Goal: Navigation & Orientation: Find specific page/section

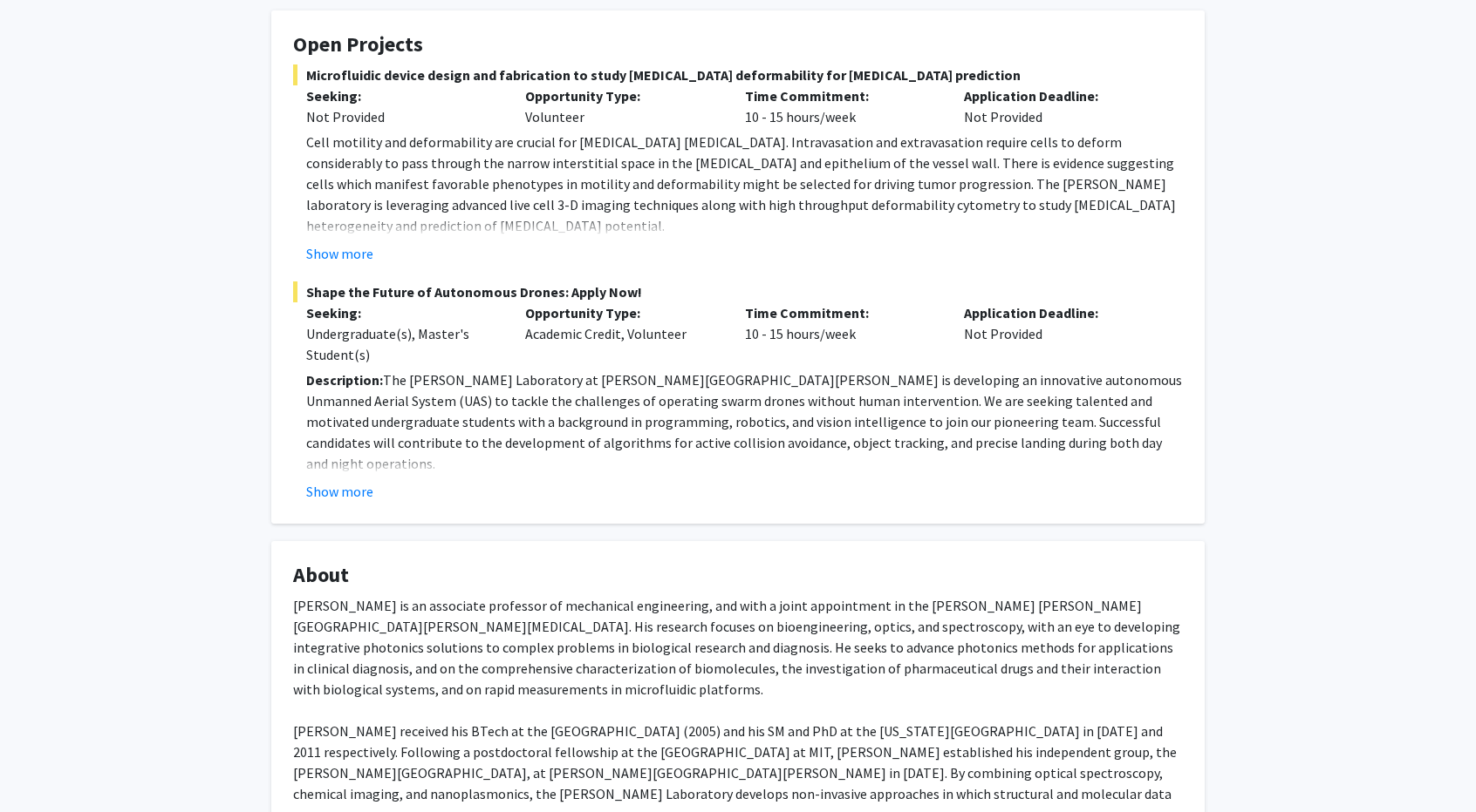
scroll to position [328, 0]
click at [320, 480] on button "Show more" at bounding box center [339, 490] width 67 height 21
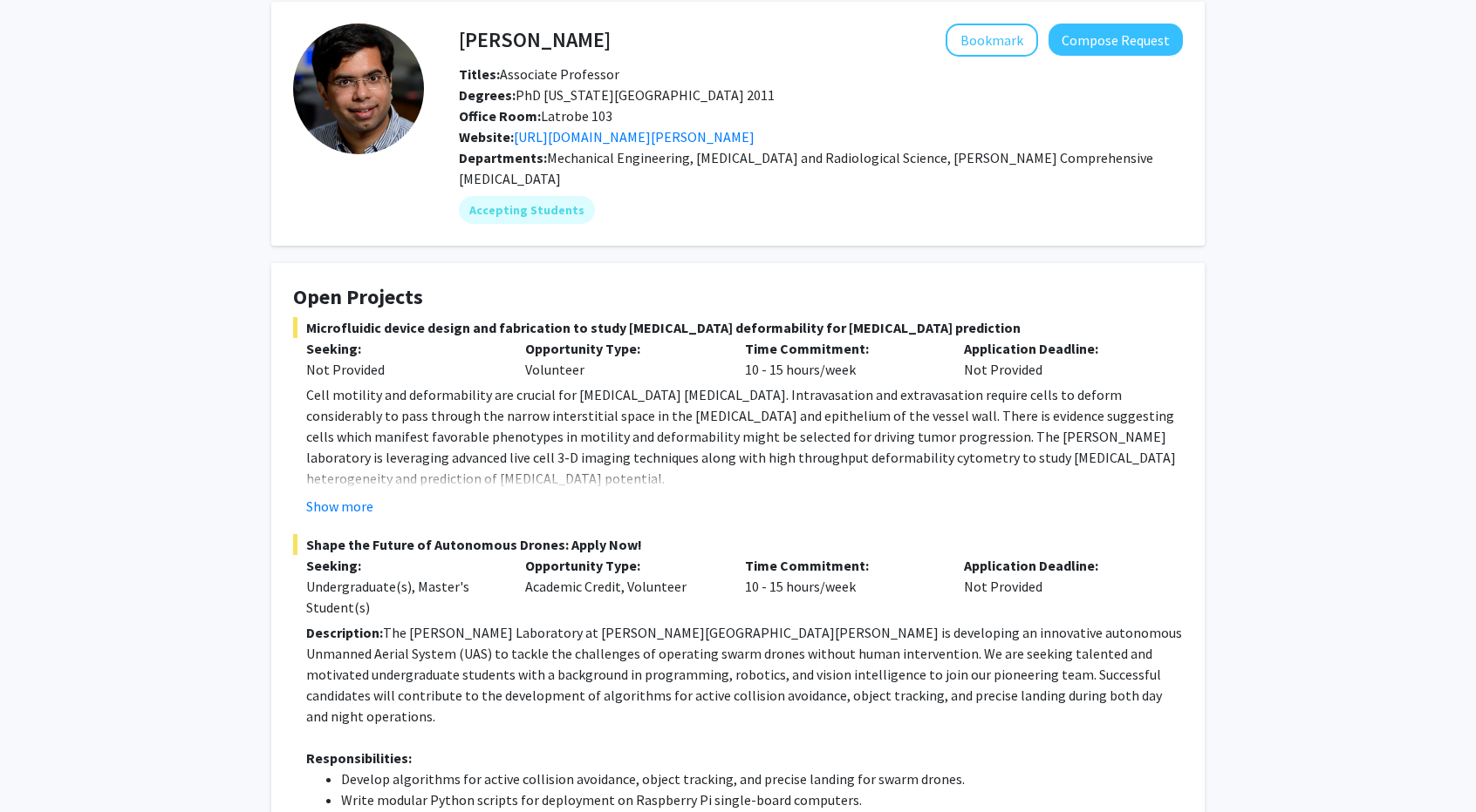
scroll to position [0, 0]
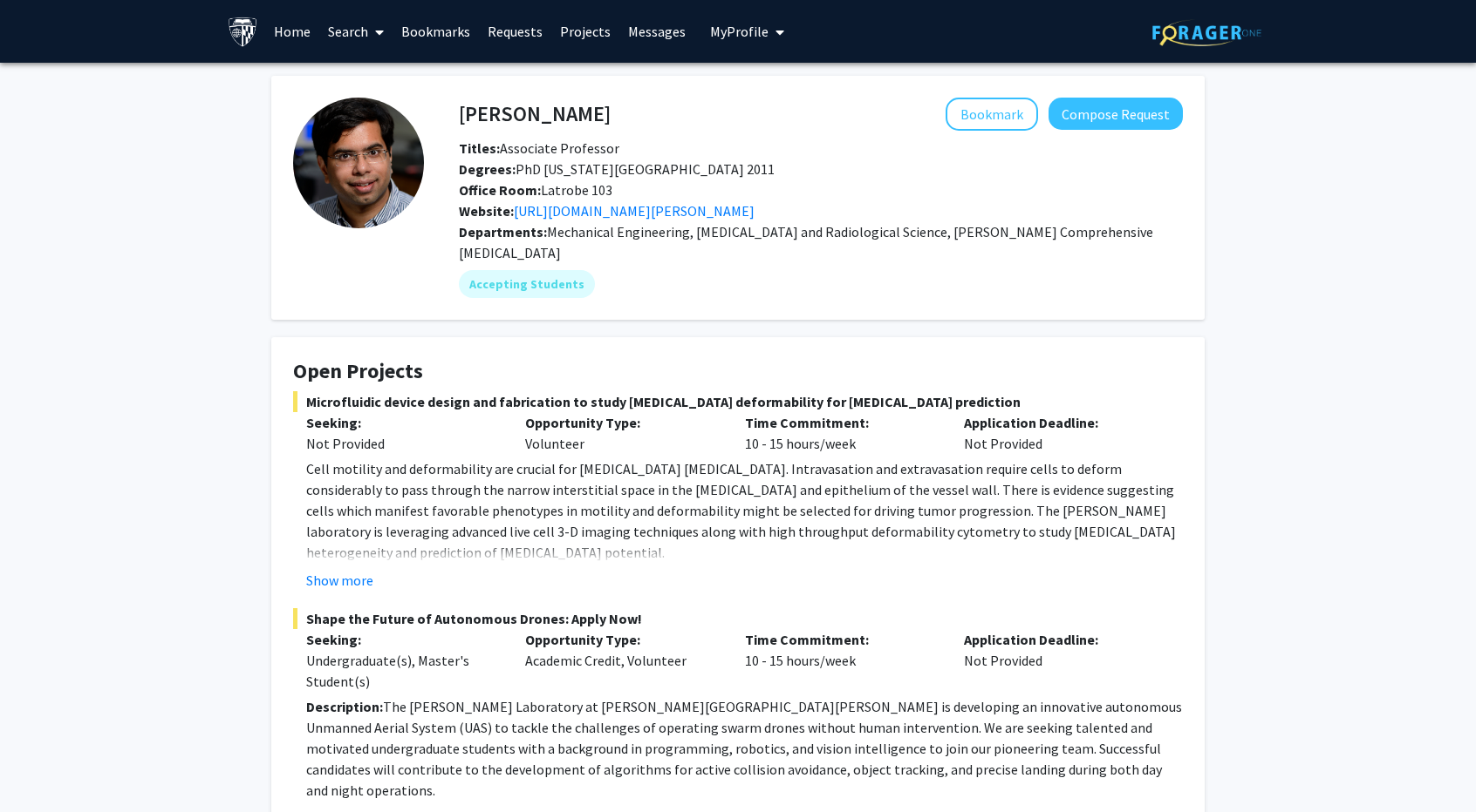
click at [295, 34] on link "Home" at bounding box center [292, 32] width 54 height 61
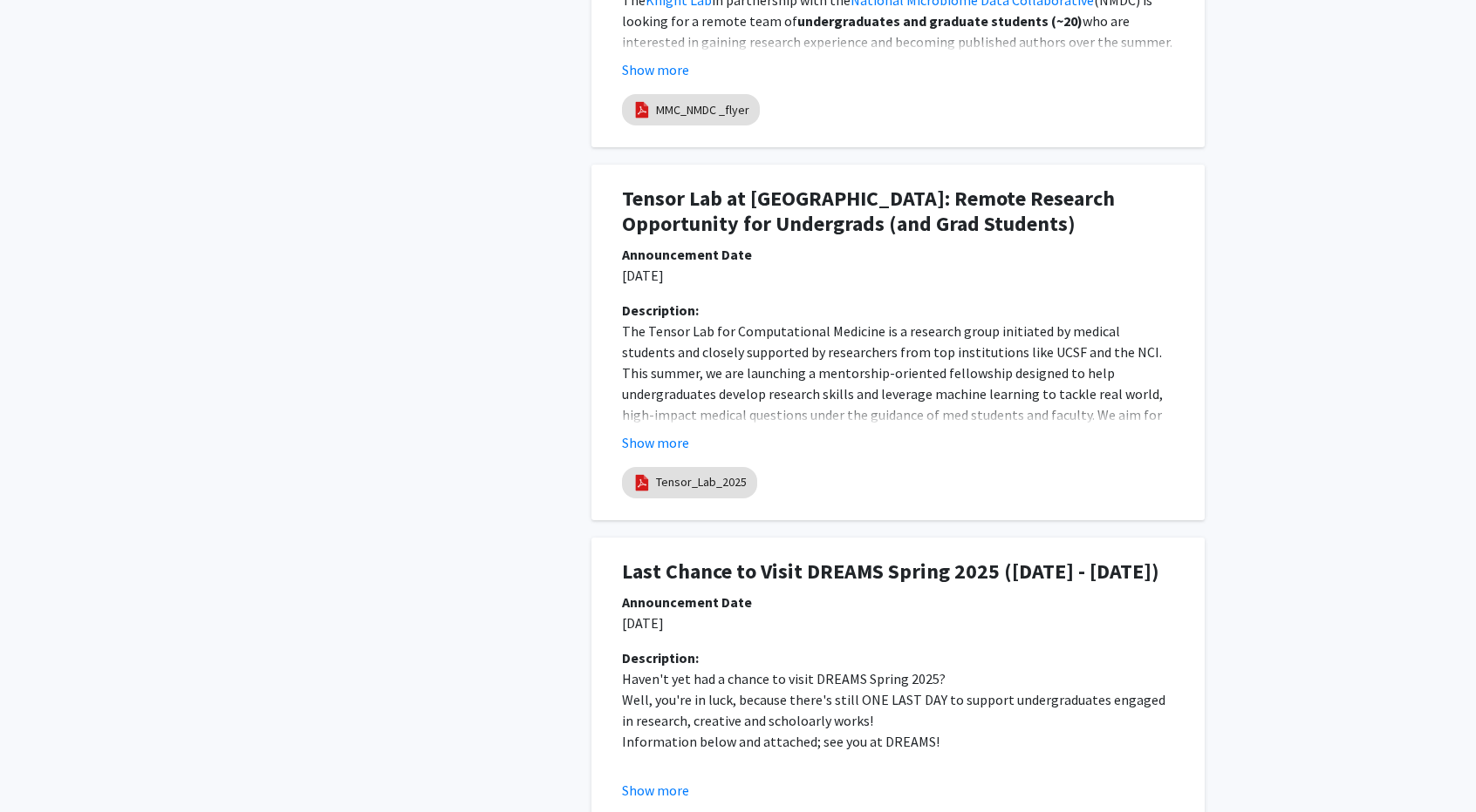
scroll to position [1538, 0]
click at [641, 441] on button "Show more" at bounding box center [655, 441] width 67 height 21
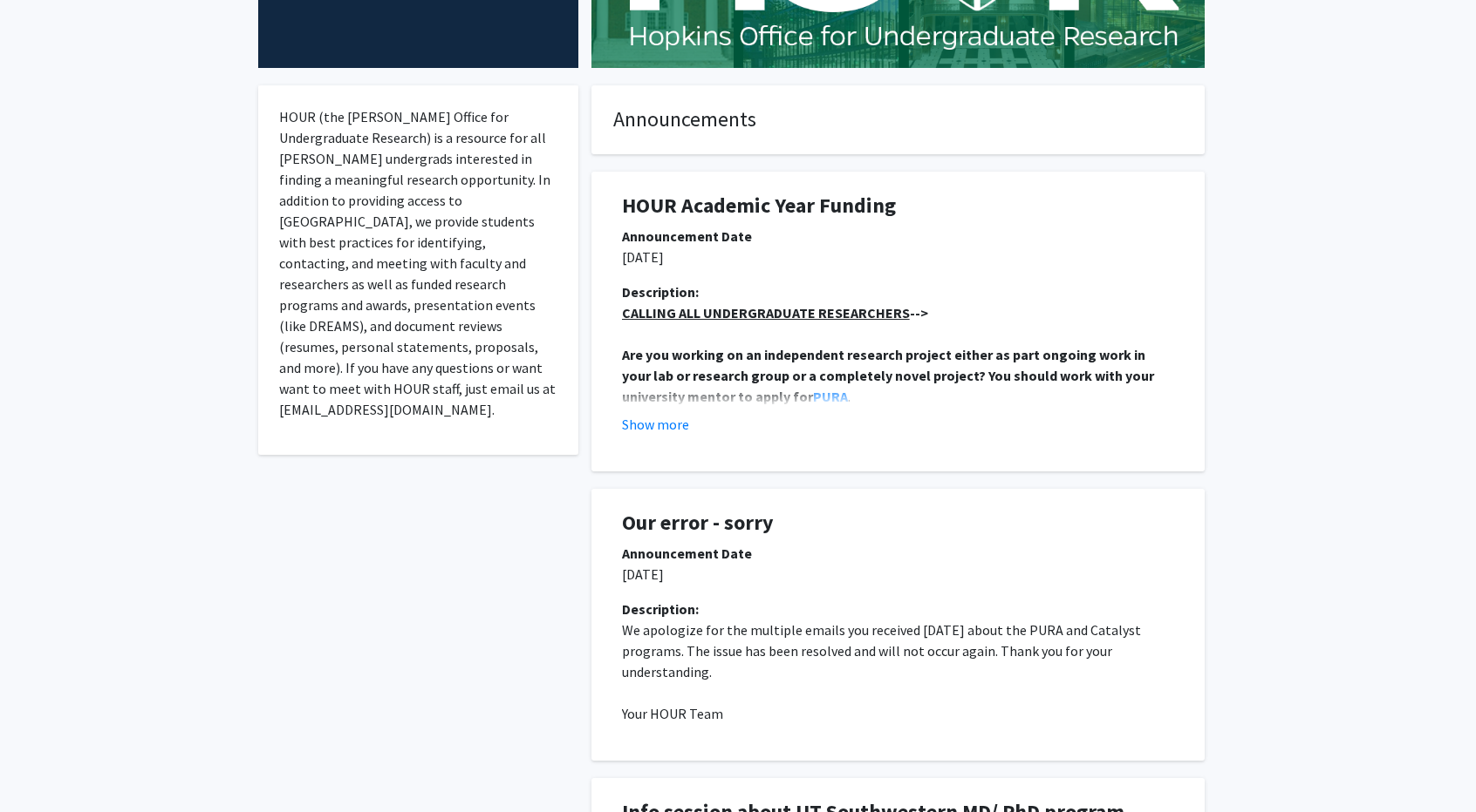
scroll to position [0, 0]
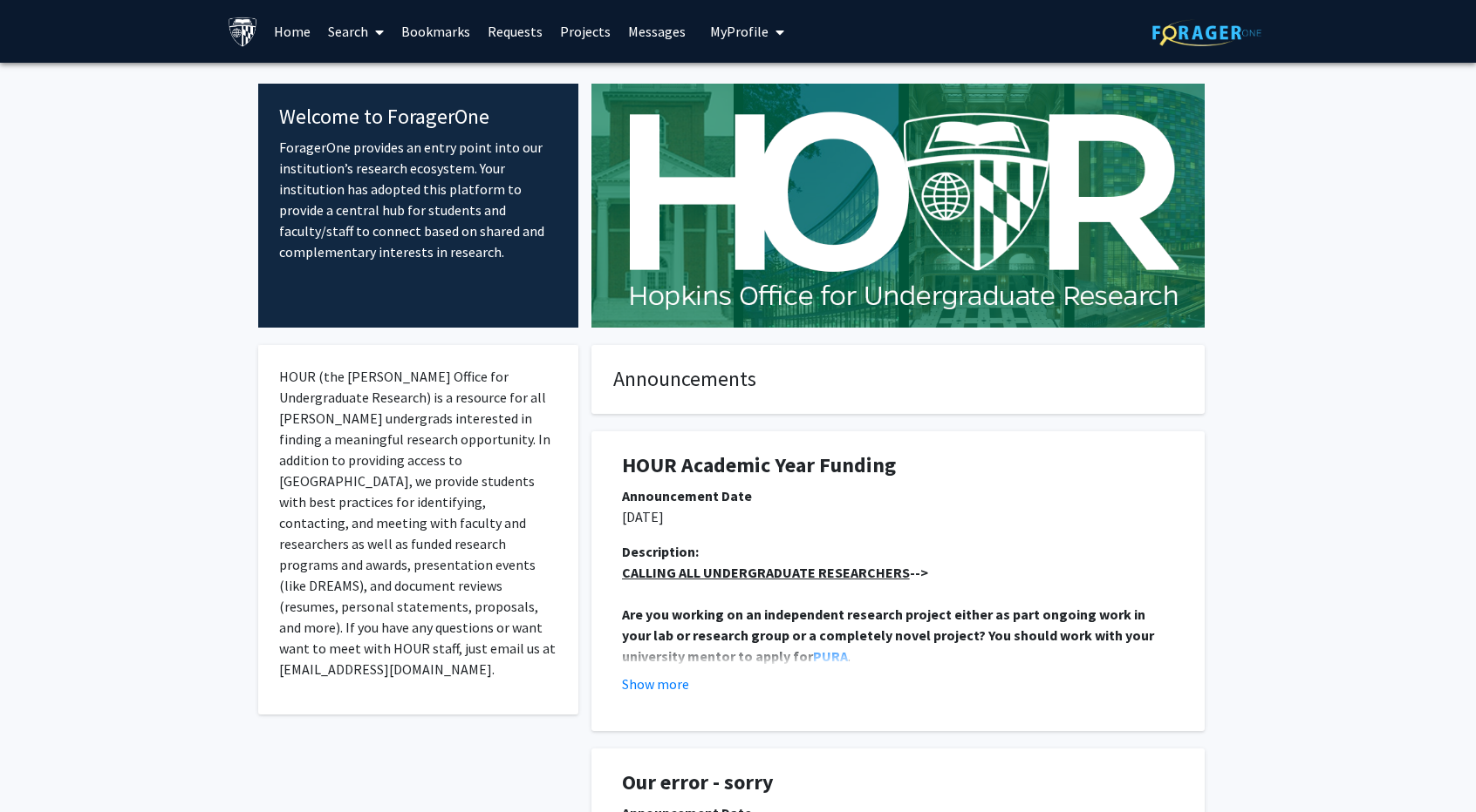
click at [424, 40] on link "Bookmarks" at bounding box center [436, 32] width 87 height 61
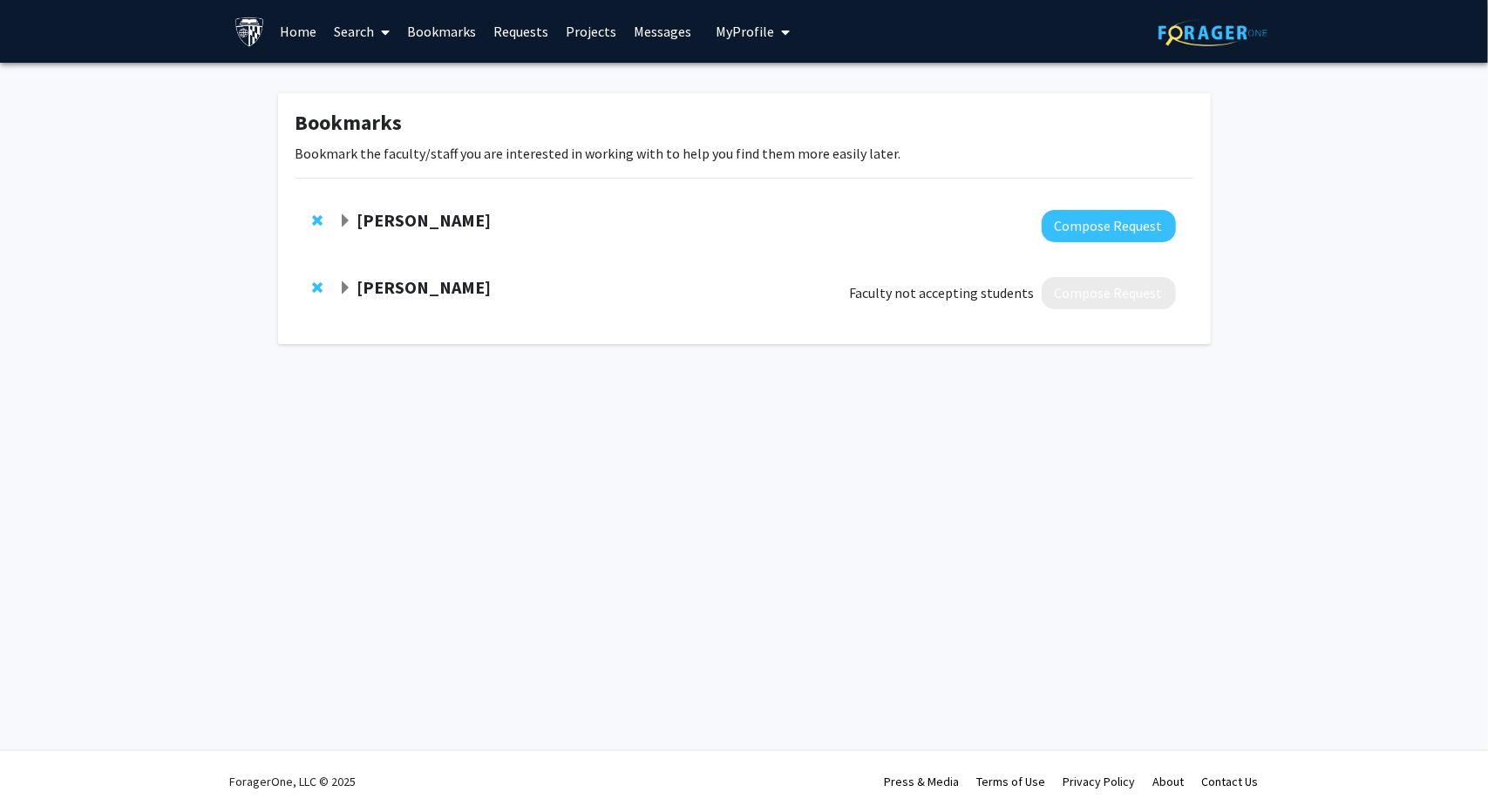
click at [342, 289] on span "Expand Colleen Stuart Bookmark" at bounding box center [345, 288] width 14 height 14
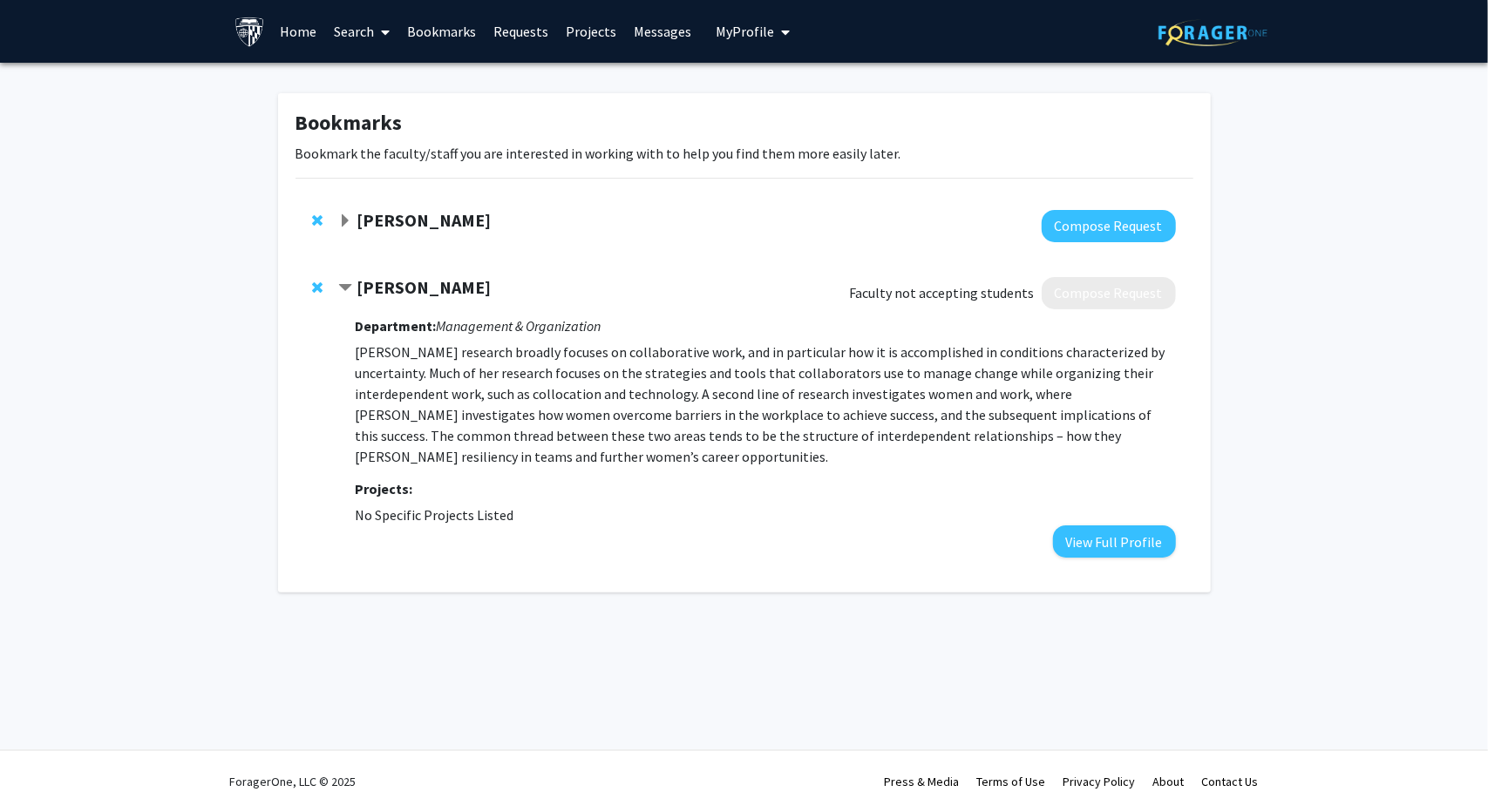
click at [342, 289] on span "Contract Colleen Stuart Bookmark" at bounding box center [345, 288] width 14 height 14
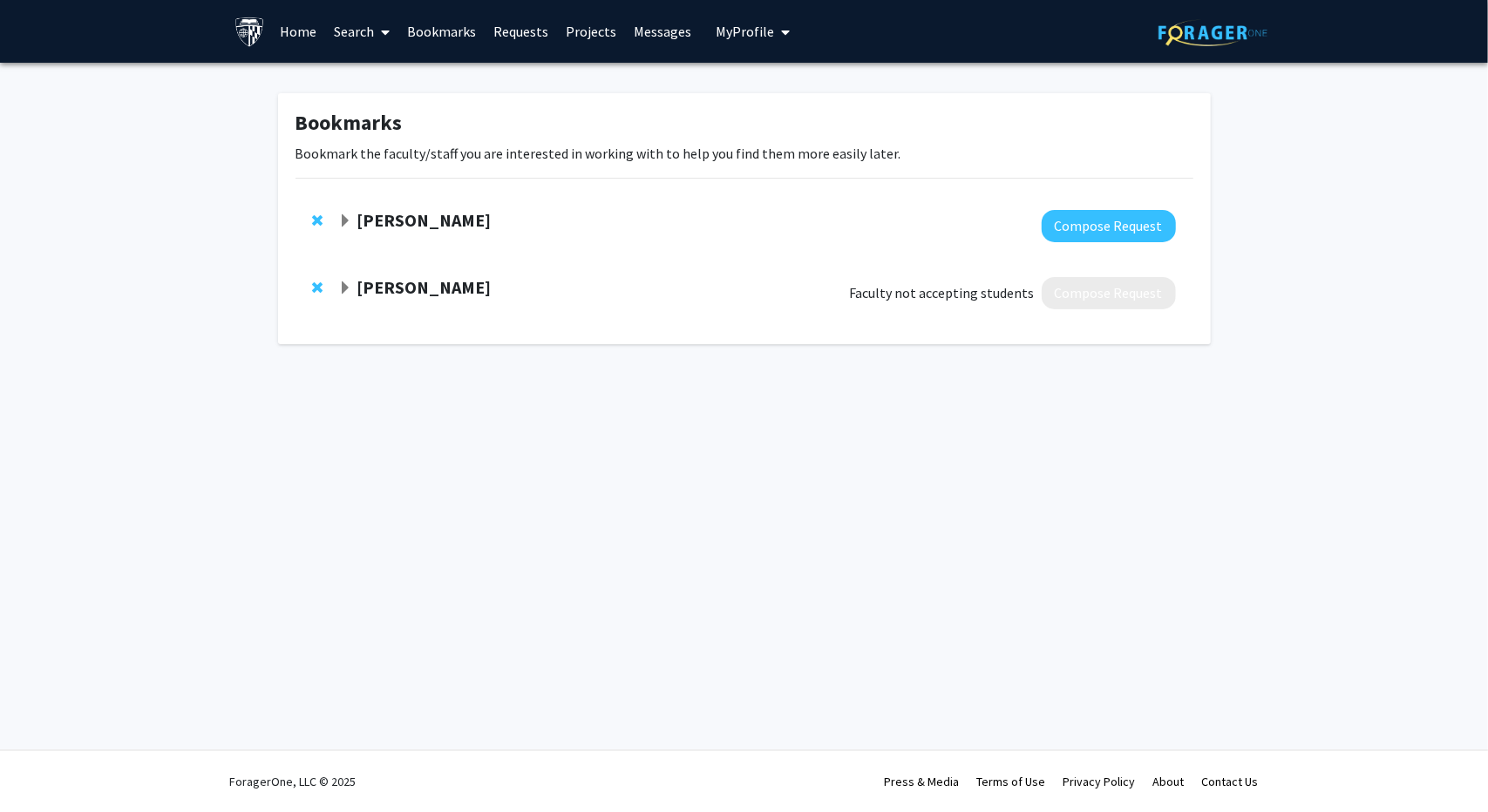
click at [572, 32] on link "Projects" at bounding box center [590, 32] width 68 height 61
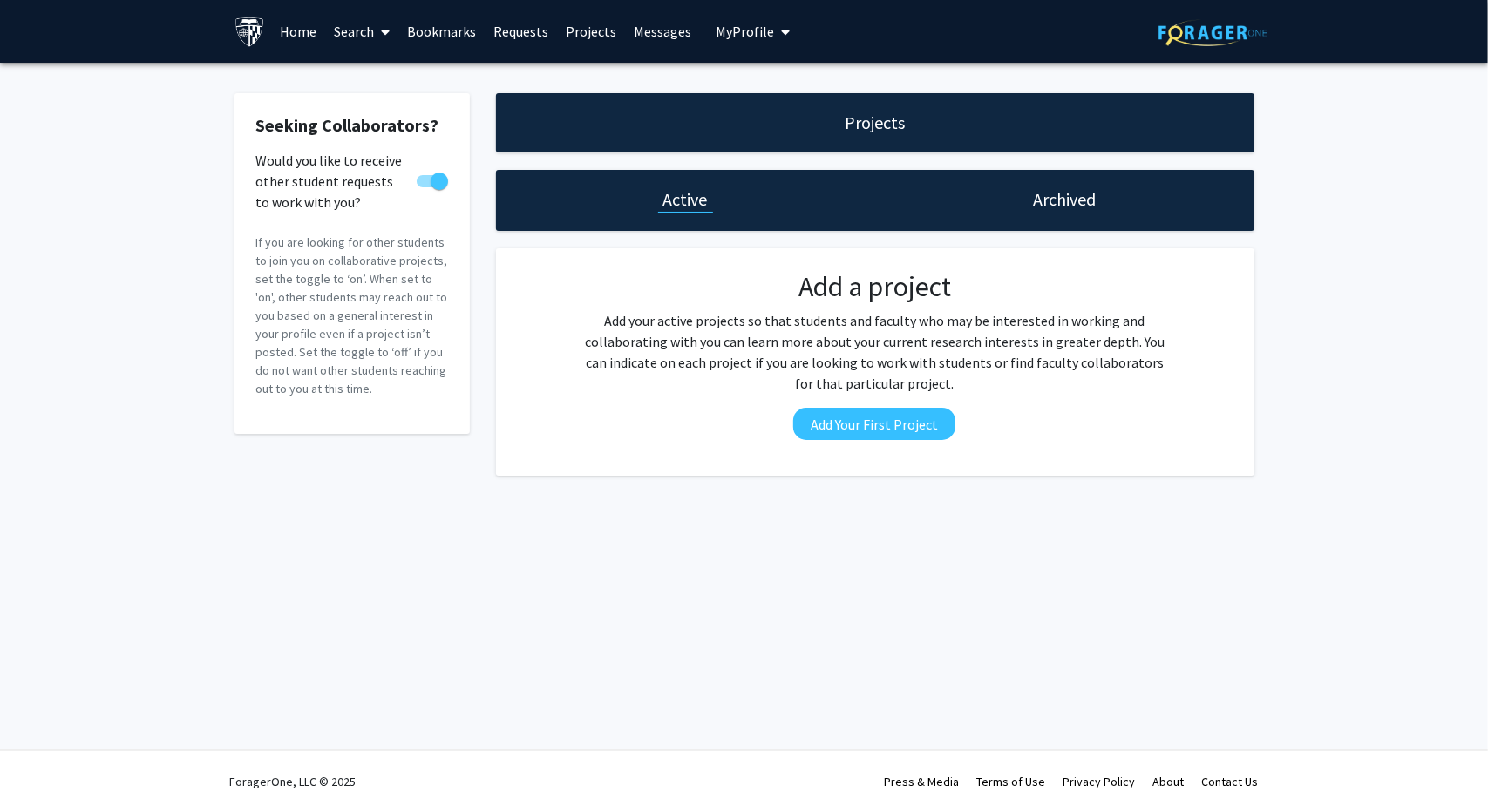
click at [1040, 205] on h1 "Archived" at bounding box center [1065, 199] width 63 height 24
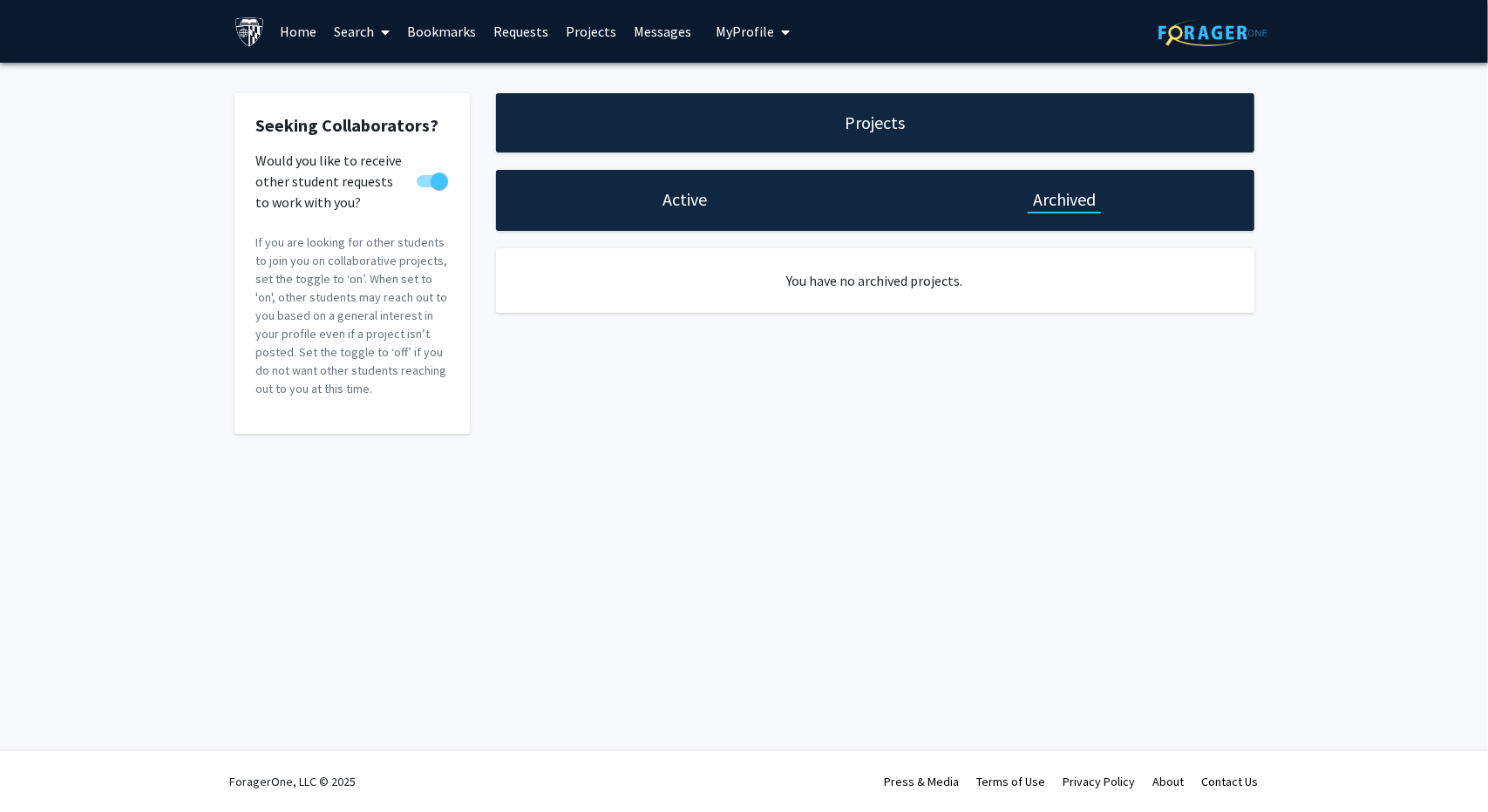
click at [698, 198] on h1 "Active" at bounding box center [685, 199] width 44 height 24
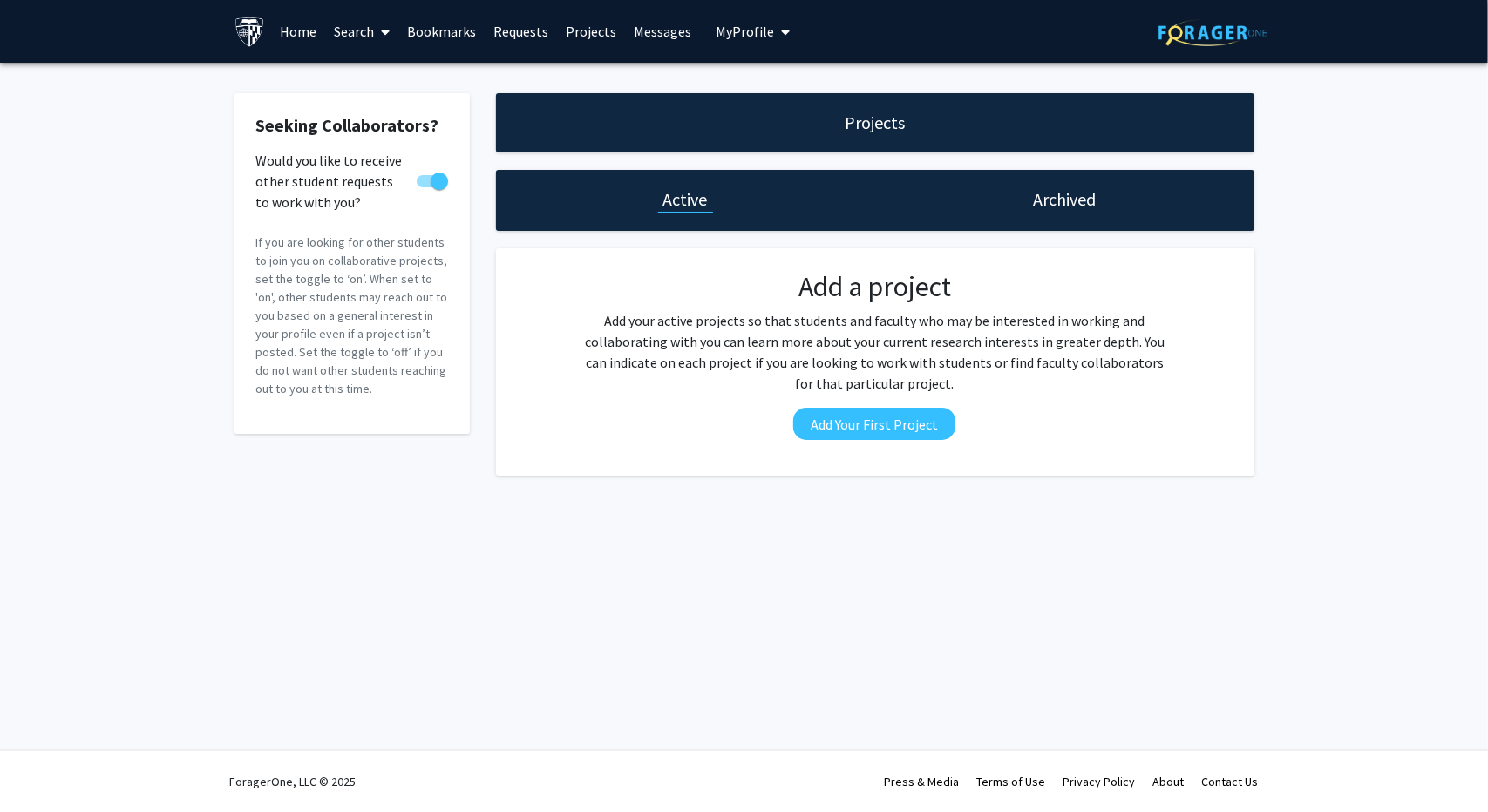
click at [731, 32] on span "My Profile" at bounding box center [744, 31] width 59 height 17
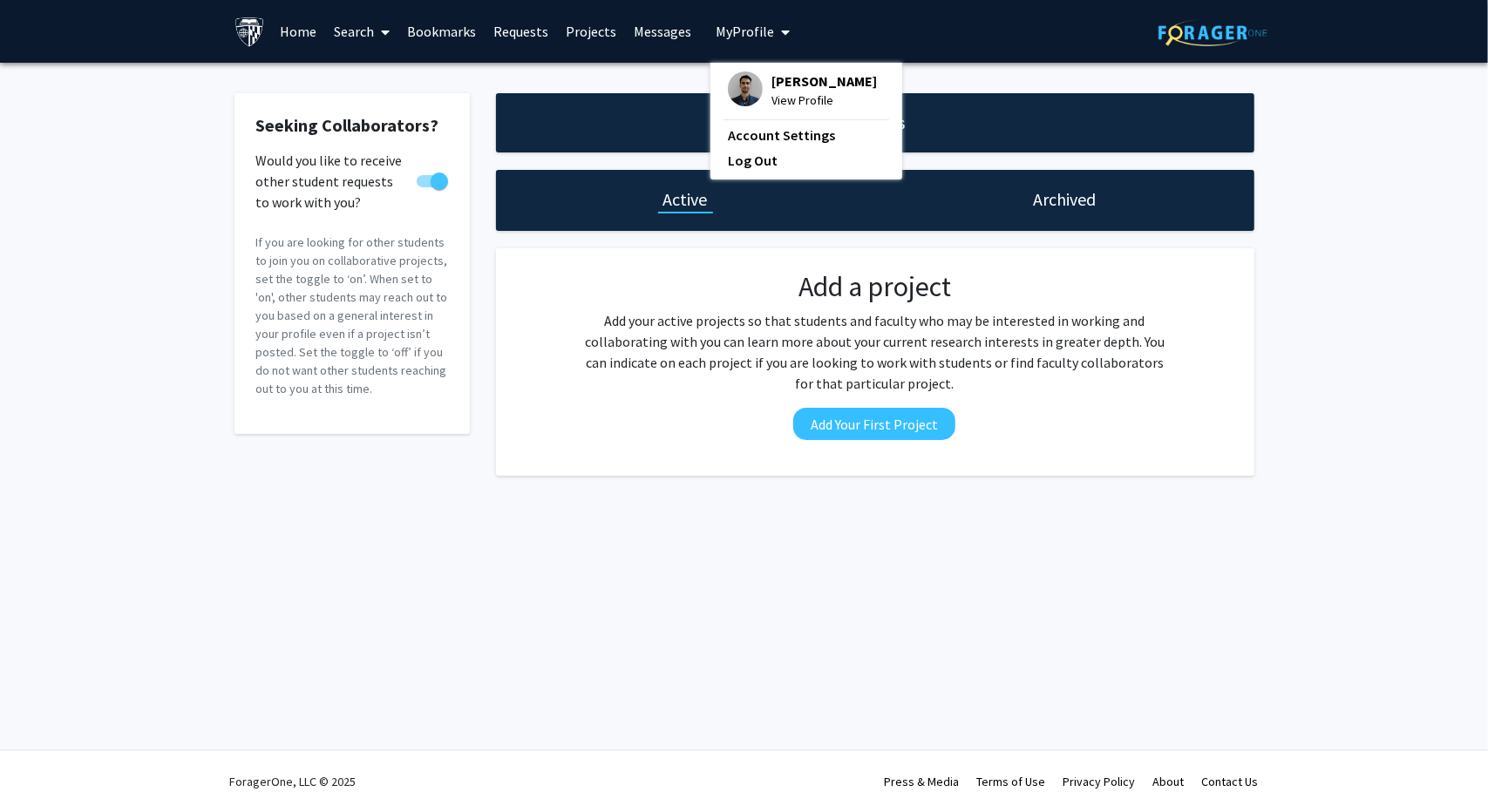
click at [305, 27] on link "Home" at bounding box center [298, 32] width 54 height 61
